Goal: Transaction & Acquisition: Purchase product/service

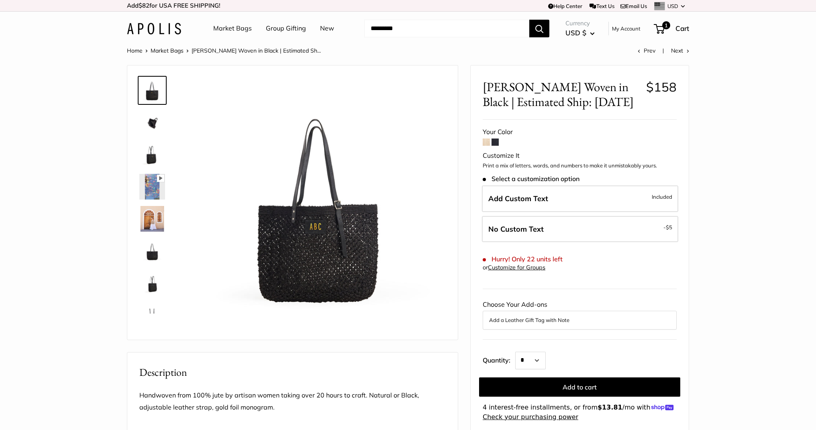
click at [155, 26] on img at bounding box center [154, 29] width 54 height 12
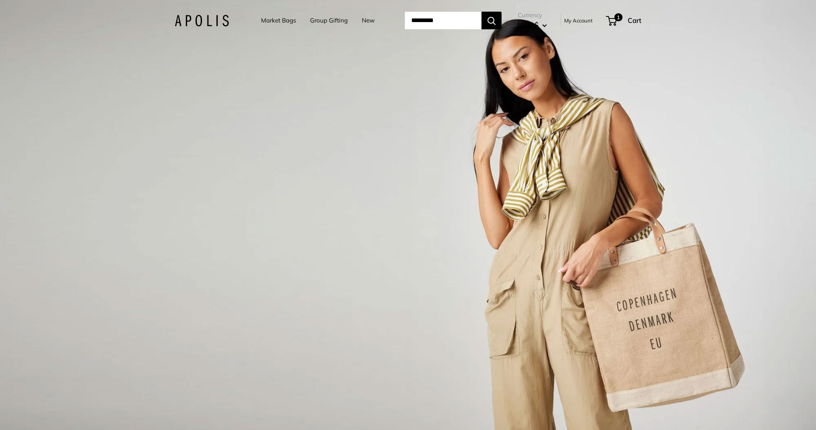
click at [266, 22] on link "Market Bags" at bounding box center [278, 20] width 35 height 11
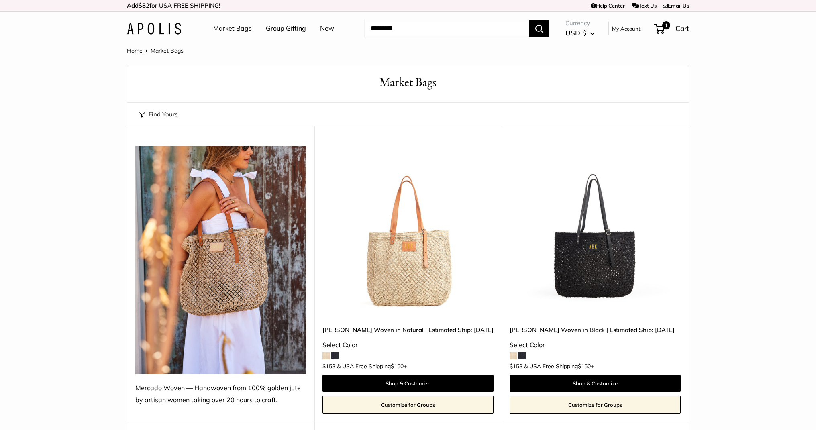
click at [0, 0] on img at bounding box center [0, 0] width 0 height 0
